Goal: Information Seeking & Learning: Learn about a topic

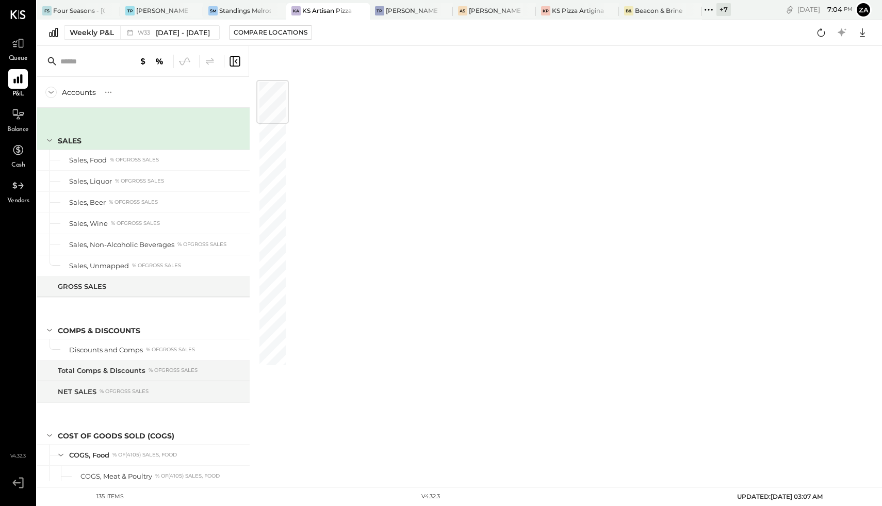
drag, startPoint x: 838, startPoint y: 31, endPoint x: 716, endPoint y: 58, distance: 125.6
click at [716, 58] on div "FS Four Seasons - Chicago TP Tony’s Pizza - Northside SM Standings Melrose KA K…" at bounding box center [459, 240] width 845 height 481
click at [446, 127] on div at bounding box center [579, 263] width 586 height 435
click at [23, 48] on icon at bounding box center [17, 43] width 13 height 13
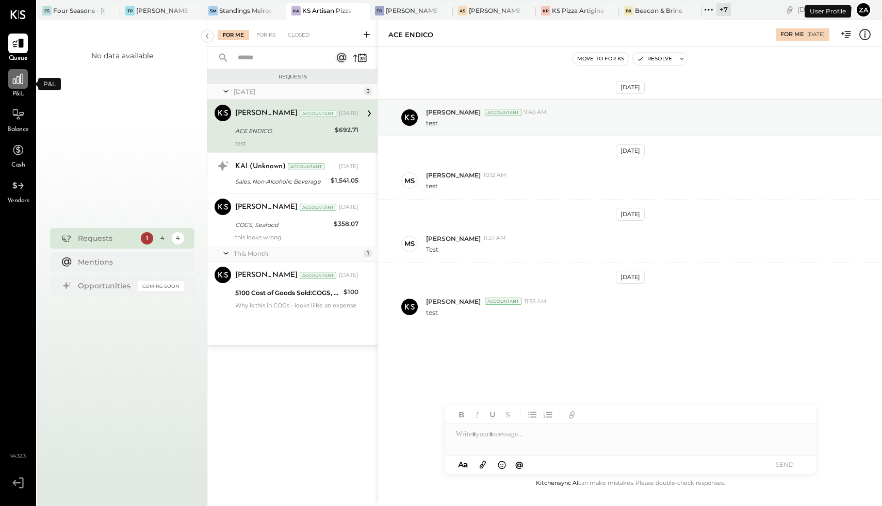
click at [14, 78] on icon at bounding box center [18, 79] width 10 height 10
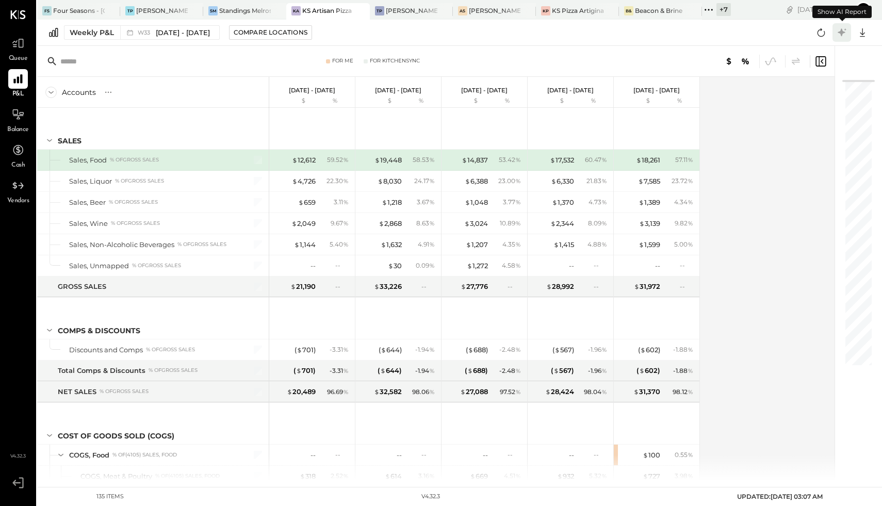
click at [839, 34] on icon at bounding box center [841, 32] width 13 height 13
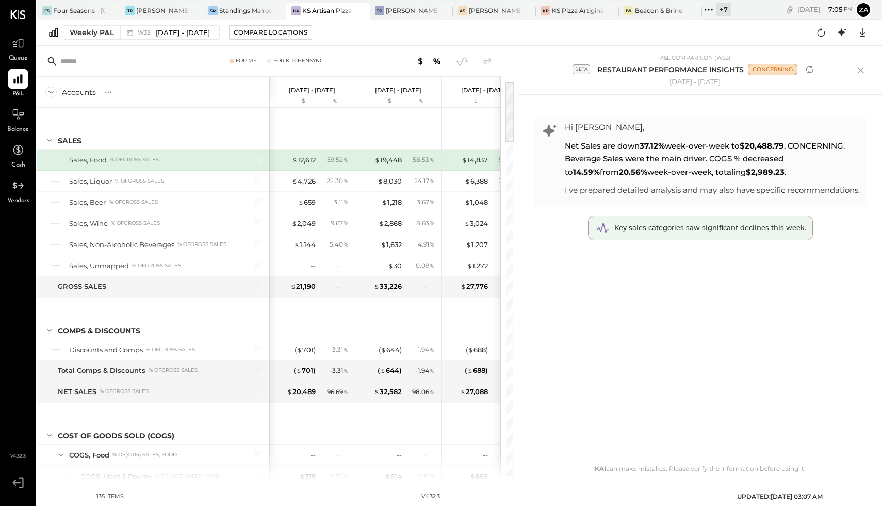
click at [693, 231] on span "Key sales categories saw significant declines this week." at bounding box center [710, 227] width 192 height 8
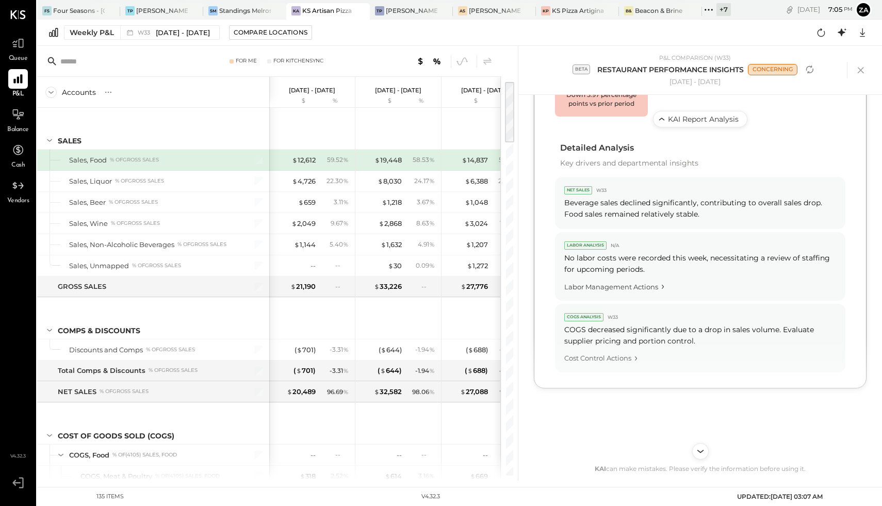
scroll to position [501, 0]
